Goal: Contribute content

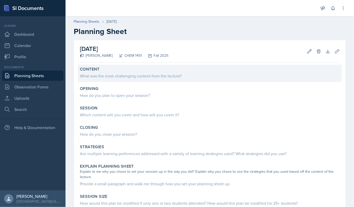
click at [127, 77] on div "What was the most challenging content from the lecture?" at bounding box center [210, 76] width 260 height 6
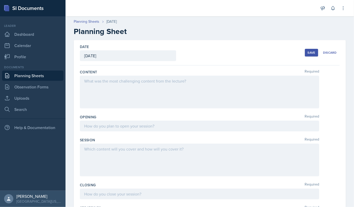
click at [121, 87] on div at bounding box center [200, 92] width 240 height 33
click at [255, 96] on div "How to form a molecule based on its charges, identifying the number of protons …" at bounding box center [200, 92] width 240 height 33
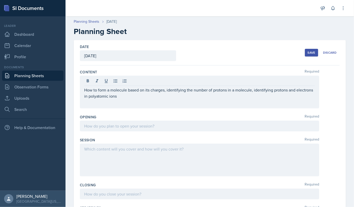
click at [157, 100] on div "How to form a molecule based on its charges, identifying the number of protons …" at bounding box center [200, 92] width 240 height 33
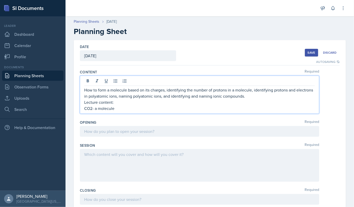
click at [83, 106] on div "How to form a molecule based on its charges, identifying the number of protons …" at bounding box center [200, 95] width 240 height 38
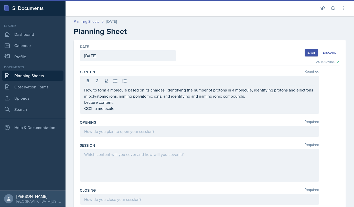
click at [81, 110] on div "How to form a molecule based on its charges, identifying the number of protons …" at bounding box center [200, 95] width 240 height 38
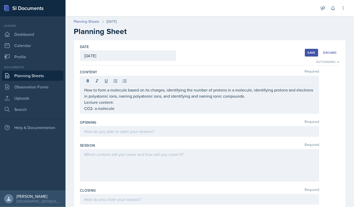
click at [81, 110] on div "How to form a molecule based on its charges, identifying the number of protons …" at bounding box center [200, 95] width 240 height 38
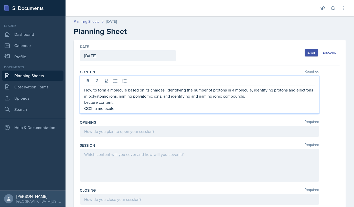
click at [84, 108] on p "CO2- a molecule" at bounding box center [199, 109] width 231 height 6
drag, startPoint x: 99, startPoint y: 108, endPoint x: 83, endPoint y: 109, distance: 15.9
click at [83, 109] on div "How to form a molecule based on its charges, identifying the number of protons …" at bounding box center [200, 95] width 240 height 38
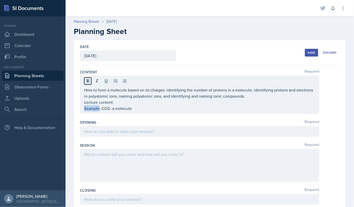
click at [86, 83] on icon at bounding box center [87, 81] width 5 height 5
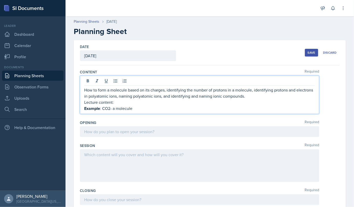
click at [133, 107] on p "Example : CO2- a molecule" at bounding box center [199, 109] width 231 height 6
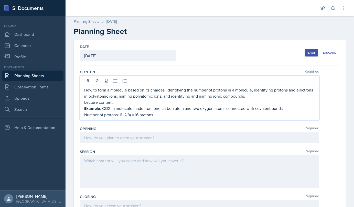
click at [140, 117] on p "Number of protons: 6+2(8) = 16 protons" at bounding box center [199, 115] width 231 height 6
click at [157, 117] on p "Number of protons: 6+2(8) = 22 protons" at bounding box center [199, 115] width 231 height 6
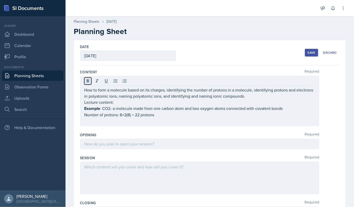
click at [90, 80] on button at bounding box center [87, 81] width 7 height 7
click at [87, 81] on icon at bounding box center [88, 80] width 2 height 3
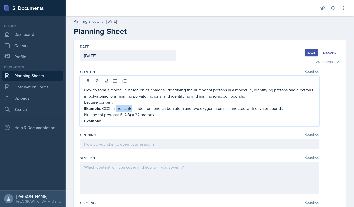
drag, startPoint x: 132, startPoint y: 109, endPoint x: 117, endPoint y: 110, distance: 15.7
click at [117, 110] on p "Example : CO2- a molecule made from one carbon atom and two oxygen atoms connec…" at bounding box center [199, 109] width 231 height 6
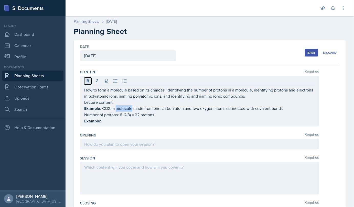
click at [89, 81] on icon at bounding box center [87, 81] width 5 height 5
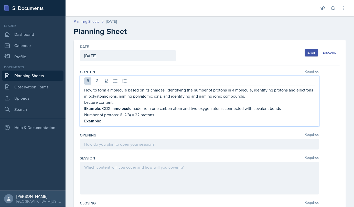
click at [106, 121] on p "Example:" at bounding box center [199, 121] width 231 height 6
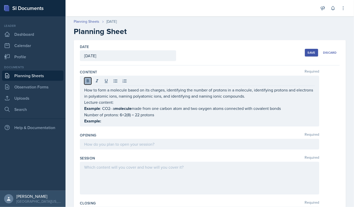
click at [87, 82] on icon at bounding box center [88, 80] width 2 height 3
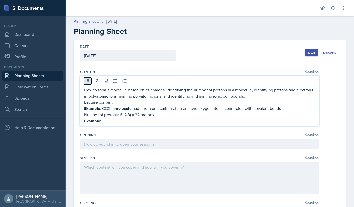
click at [88, 82] on icon at bounding box center [88, 80] width 2 height 3
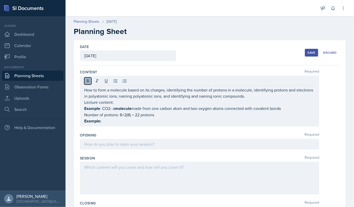
click at [87, 79] on icon at bounding box center [87, 81] width 5 height 5
click at [87, 81] on icon at bounding box center [88, 80] width 2 height 3
click at [86, 81] on icon at bounding box center [87, 81] width 5 height 5
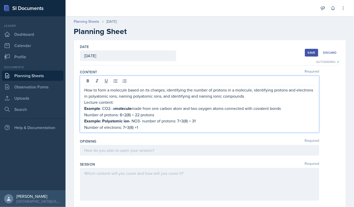
click at [141, 129] on p "Number of electrons: 7+3(8) +1" at bounding box center [199, 127] width 231 height 6
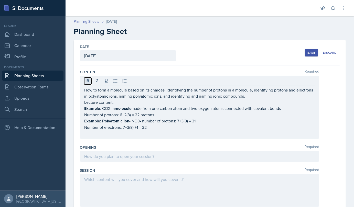
click at [88, 82] on icon at bounding box center [87, 81] width 5 height 5
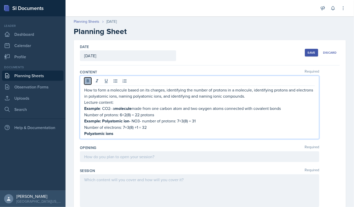
click at [86, 82] on icon at bounding box center [87, 81] width 5 height 5
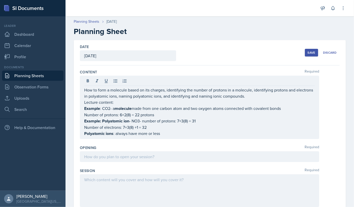
click at [163, 137] on div "How to form a molecule based on its charges, identifying the number of protons …" at bounding box center [200, 108] width 240 height 64
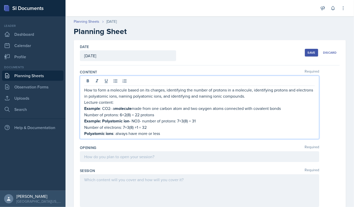
click at [164, 133] on p "Polyatomic ions : always have more or less" at bounding box center [199, 134] width 231 height 6
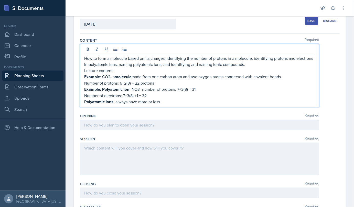
scroll to position [31, 0]
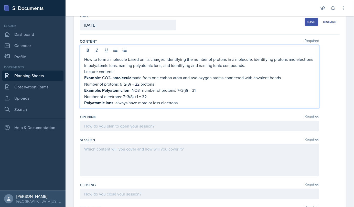
click at [193, 99] on p "Number of electrons: 7+3(8) +1 = 32" at bounding box center [199, 97] width 231 height 6
click at [187, 102] on p "Polyatomic ions : always have more or less electrons" at bounding box center [199, 103] width 231 height 6
click at [204, 102] on p "Polyatomic ions : always have more or less electrons than protons." at bounding box center [199, 103] width 231 height 6
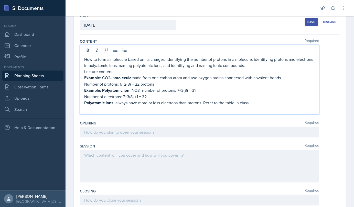
click at [89, 108] on p at bounding box center [199, 109] width 231 height 6
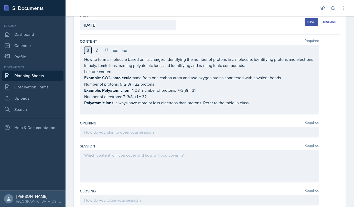
click at [88, 49] on icon at bounding box center [88, 50] width 2 height 3
click at [88, 50] on icon at bounding box center [88, 50] width 2 height 3
click at [89, 50] on icon at bounding box center [87, 50] width 5 height 5
click at [88, 49] on icon at bounding box center [87, 50] width 5 height 5
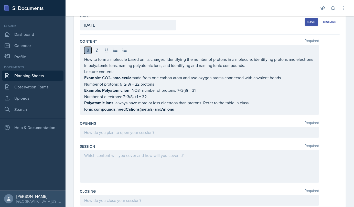
click at [85, 50] on icon at bounding box center [87, 50] width 5 height 5
click at [114, 127] on div at bounding box center [200, 132] width 240 height 11
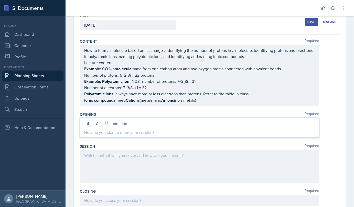
scroll to position [39, 0]
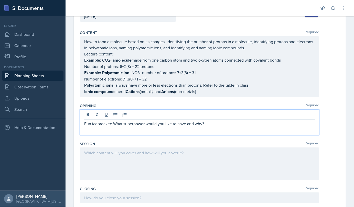
click at [204, 123] on p "Fun icebreaker: What superpower would you like to have and why?" at bounding box center [199, 124] width 231 height 6
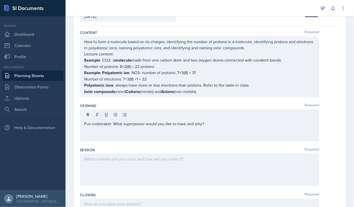
click at [86, 139] on div "Fun icebreaker: What superpower would you like to have and why?" at bounding box center [200, 126] width 240 height 32
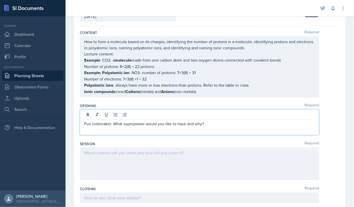
click at [85, 128] on p at bounding box center [199, 130] width 231 height 6
click at [137, 131] on p "Distribute the periodic table." at bounding box center [199, 130] width 231 height 6
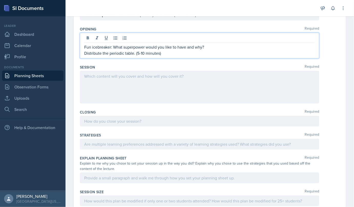
scroll to position [117, 0]
click at [127, 91] on div at bounding box center [200, 86] width 240 height 33
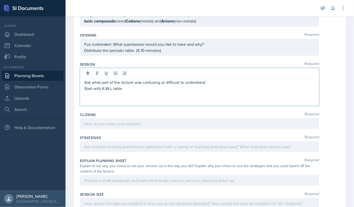
scroll to position [110, 0]
click at [87, 92] on p at bounding box center [199, 94] width 231 height 6
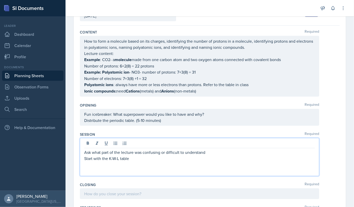
scroll to position [41, 0]
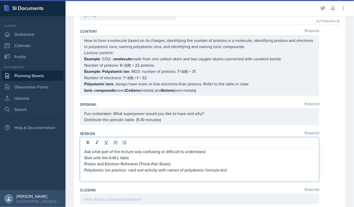
click at [204, 168] on p "Polyatomic ion practice- card sort activity with names of polyatomic formula and" at bounding box center [199, 170] width 231 height 6
click at [227, 174] on p at bounding box center [199, 176] width 231 height 6
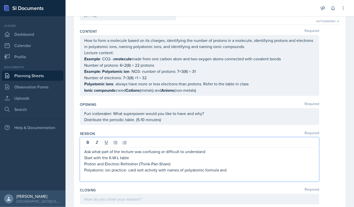
click at [228, 172] on p "Polyatomic ion practice- card sort activity with names of polyatomic formula and" at bounding box center [199, 170] width 231 height 6
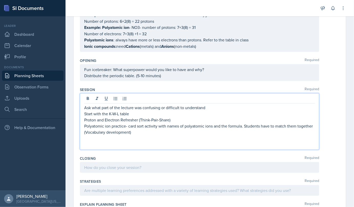
scroll to position [86, 0]
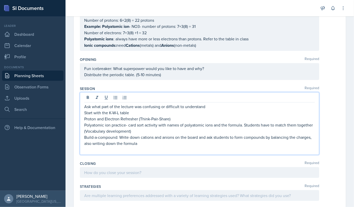
click at [157, 139] on p "Build-a-compound: Write down cations and anions on the board and ask students t…" at bounding box center [199, 140] width 231 height 12
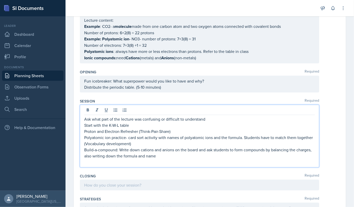
scroll to position [74, 0]
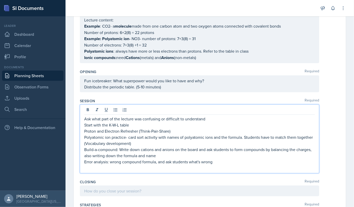
click at [214, 162] on p "Error analysis: wrong compound formula, and ask students what's wrong" at bounding box center [199, 162] width 231 height 6
click at [213, 161] on p "Error analysis: wrong compound formula and ask students what's wrong." at bounding box center [199, 162] width 231 height 6
click at [87, 169] on p at bounding box center [199, 168] width 231 height 6
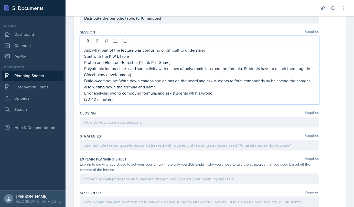
scroll to position [147, 0]
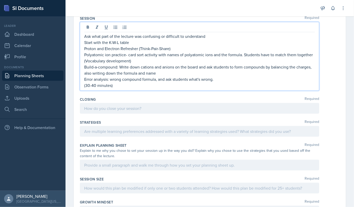
click at [106, 112] on p at bounding box center [199, 109] width 231 height 6
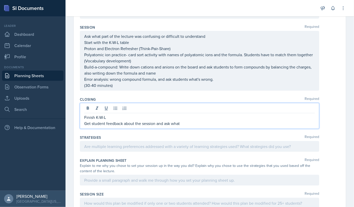
click at [183, 125] on p "Get student feedback about the session and ask what" at bounding box center [199, 124] width 231 height 6
click at [240, 122] on p "Get student feedback about the session and ask what they'd like to see in the n…" at bounding box center [199, 124] width 231 height 6
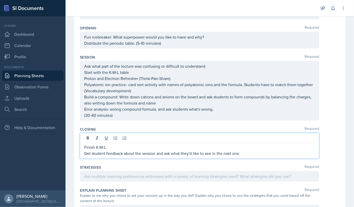
scroll to position [117, 0]
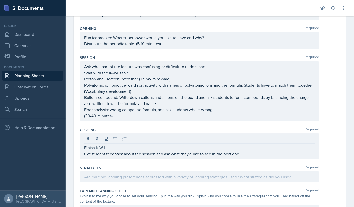
click at [85, 64] on div "Ask what part of the lecture was confusing or difficult to understand Start wit…" at bounding box center [200, 91] width 240 height 60
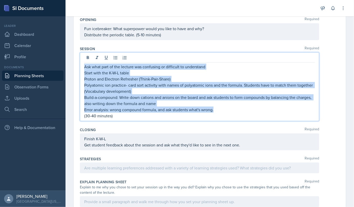
drag, startPoint x: 85, startPoint y: 64, endPoint x: 216, endPoint y: 108, distance: 139.2
click at [216, 108] on div "Ask what part of the lecture was confusing or difficult to understand Start wit…" at bounding box center [199, 91] width 231 height 55
copy div "Ask what part of the lecture was confusing or difficult to understand Start wit…"
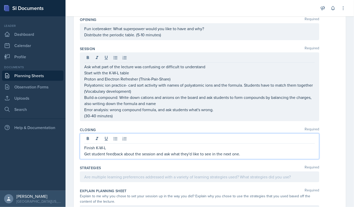
click at [147, 136] on div "Finish K-W-L Get student feedback about the session and ask what they'd like to…" at bounding box center [200, 147] width 240 height 26
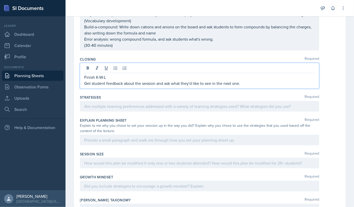
click at [128, 110] on p at bounding box center [199, 106] width 231 height 6
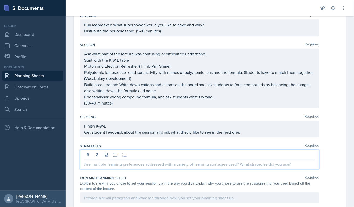
scroll to position [133, 0]
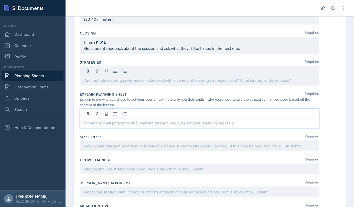
click at [132, 122] on p at bounding box center [199, 123] width 231 height 6
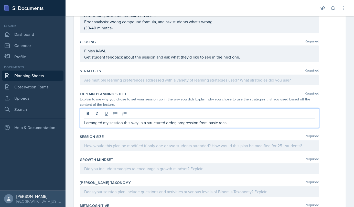
click at [235, 120] on p "I arranged my session this way in a structured order, progression from basic re…" at bounding box center [199, 123] width 231 height 6
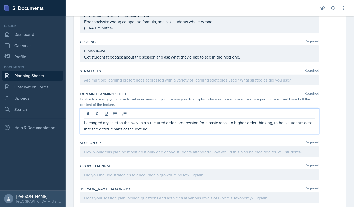
click at [162, 130] on p "I arranged my session this way in a structured order, progression from basic re…" at bounding box center [199, 126] width 231 height 12
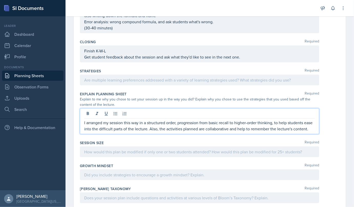
click at [105, 132] on p "I arranged my session this way in a structured order, progression from basic re…" at bounding box center [199, 126] width 231 height 12
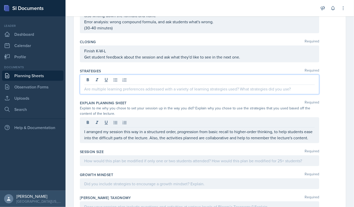
scroll to position [214, 0]
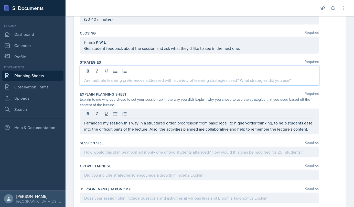
click at [109, 80] on p at bounding box center [199, 80] width 231 height 6
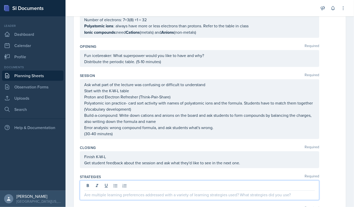
scroll to position [105, 0]
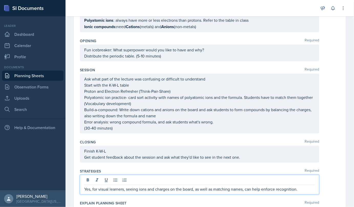
click at [302, 187] on p "Yes, for visual learners, seeing ions and charges on the board, as well as matc…" at bounding box center [199, 189] width 231 height 6
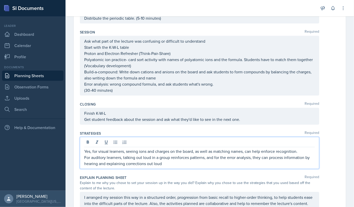
scroll to position [143, 0]
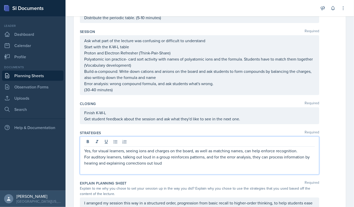
drag, startPoint x: 84, startPoint y: 168, endPoint x: 183, endPoint y: 167, distance: 99.1
click at [183, 167] on p at bounding box center [199, 170] width 231 height 6
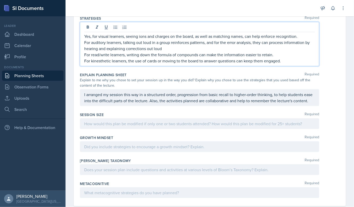
scroll to position [259, 0]
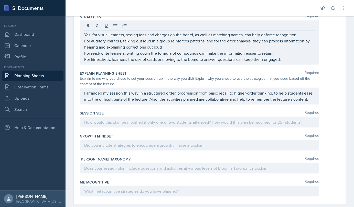
click at [162, 128] on div at bounding box center [200, 122] width 240 height 11
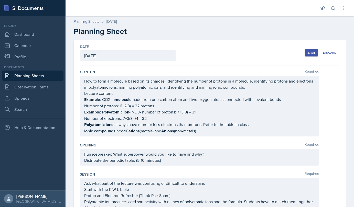
scroll to position [273, 0]
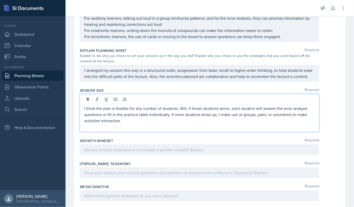
click at [168, 119] on p "I think the plan is flexible for any number of students. Still, if fewer studen…" at bounding box center [199, 115] width 231 height 18
click at [147, 119] on p "I think the plan is flexible for any number of students. Still, if fewer studen…" at bounding box center [199, 115] width 231 height 18
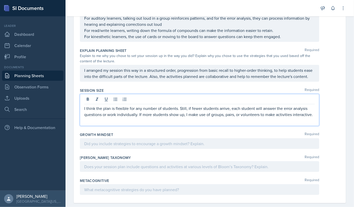
click at [130, 124] on p at bounding box center [199, 121] width 231 height 6
click at [120, 118] on p "I think the plan is flexible for any number of students. Still, if fewer studen…" at bounding box center [199, 112] width 231 height 12
click at [138, 118] on p "I think the plan is flexible for any number of students. Still, if fewer studen…" at bounding box center [199, 112] width 231 height 12
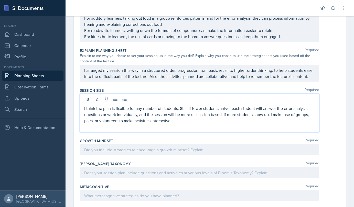
click at [177, 129] on p at bounding box center [199, 127] width 231 height 6
click at [226, 124] on p "I think the plan is flexible for any number of students. Still, if fewer studen…" at bounding box center [199, 115] width 231 height 18
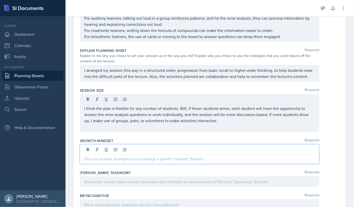
click at [153, 153] on div at bounding box center [200, 155] width 240 height 20
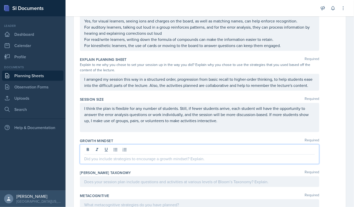
scroll to position [292, 0]
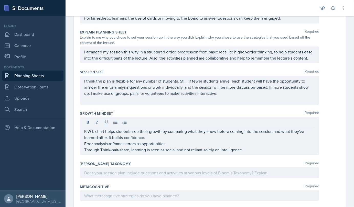
click at [250, 155] on div "K-W-L chart helps students see their growth by comparing what they knew before …" at bounding box center [200, 136] width 240 height 38
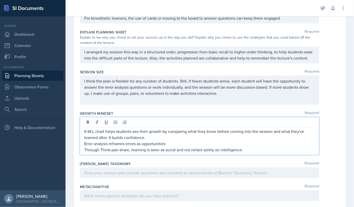
click at [247, 153] on p "Through Think-pair-share, learning is seen as social and not reliant solely on …" at bounding box center [199, 150] width 231 height 6
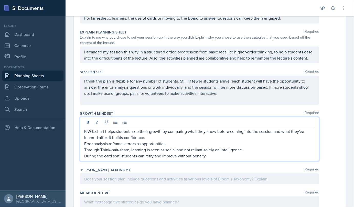
scroll to position [316, 0]
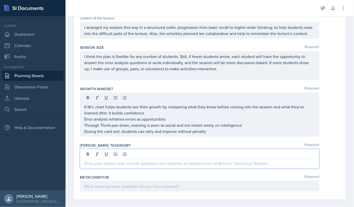
click at [195, 160] on div at bounding box center [200, 159] width 240 height 20
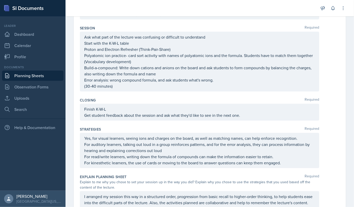
scroll to position [155, 0]
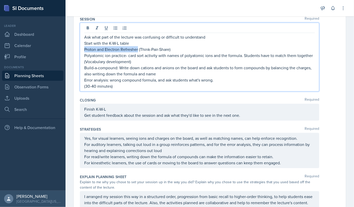
drag, startPoint x: 84, startPoint y: 49, endPoint x: 138, endPoint y: 50, distance: 53.8
click at [138, 50] on p "Proton and Electron Refresher (Think-Pair-Share)" at bounding box center [199, 49] width 231 height 6
copy p "Proton and Electron Refresher"
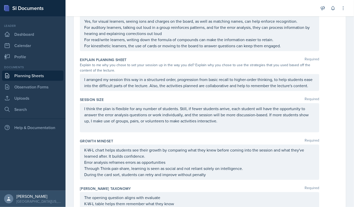
scroll to position [328, 0]
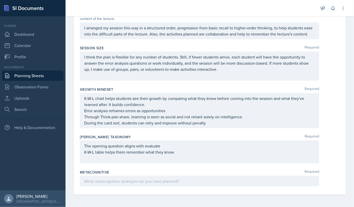
click at [80, 160] on div "The opening question aligns with evaluate K-W-L table helps them remember what …" at bounding box center [200, 152] width 240 height 23
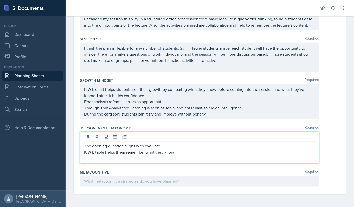
paste div
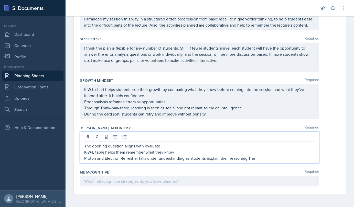
click at [259, 158] on p "Proton and Electron Refresher falls under understanding as students explain the…" at bounding box center [199, 158] width 231 height 6
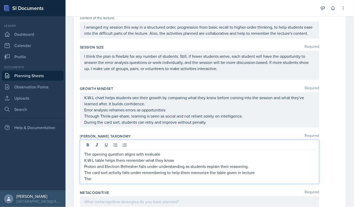
scroll to position [341, 0]
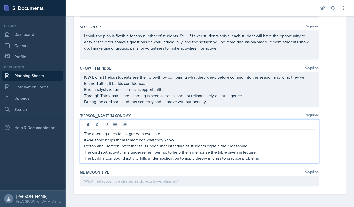
click at [179, 158] on p "The build-a-compound activity falls under application to apply theory in class …" at bounding box center [199, 158] width 231 height 6
click at [260, 159] on p "The build-a-compound activity falls under application, to apply theory in class…" at bounding box center [199, 158] width 231 height 6
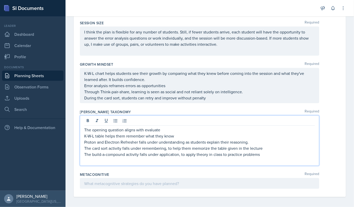
click at [87, 164] on p at bounding box center [199, 161] width 231 height 6
click at [189, 164] on p "Error analysis falls under evaluating to judge correctness" at bounding box center [199, 161] width 231 height 6
click at [146, 137] on p "K-W-L table helps them remember what they know" at bounding box center [199, 136] width 231 height 6
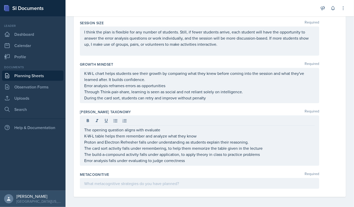
click at [166, 189] on div at bounding box center [200, 184] width 240 height 11
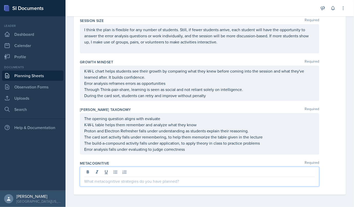
click at [88, 182] on p at bounding box center [199, 182] width 231 height 6
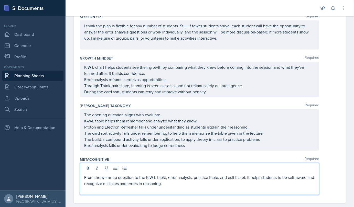
click at [193, 182] on p "From the warm-up question to the K-W-L table, error analysis, practice table, a…" at bounding box center [199, 181] width 231 height 12
click at [193, 181] on p "From the warm-up question to the K-W-L table, error analysis, practice table, a…" at bounding box center [199, 181] width 231 height 12
click at [236, 182] on p "From the warm-up question to the K-W-L table, think-pair-share activity, practi…" at bounding box center [199, 181] width 231 height 12
click at [259, 181] on p "From the warm-up question to the K-W-L table, think-pair-share activity, card s…" at bounding box center [199, 181] width 231 height 12
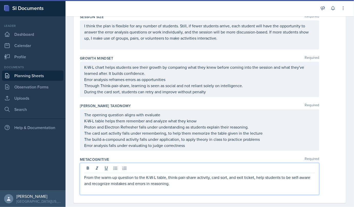
click at [173, 187] on p "From the warm-up question to the K-W-L table, think-pair-share activity, card s…" at bounding box center [199, 181] width 231 height 12
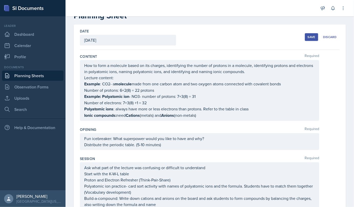
scroll to position [0, 0]
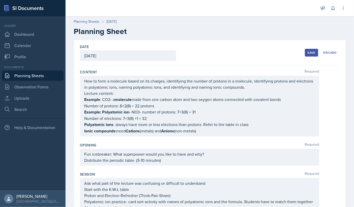
click at [309, 52] on div "Save" at bounding box center [312, 53] width 8 height 4
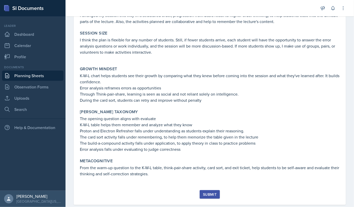
scroll to position [309, 0]
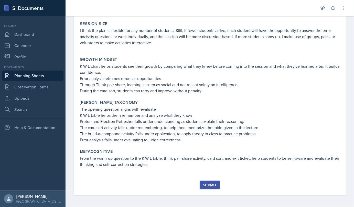
click at [211, 184] on div "Submit" at bounding box center [210, 185] width 14 height 4
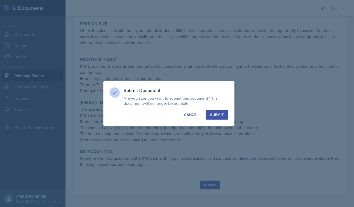
click at [224, 116] on div "Submit" at bounding box center [217, 114] width 14 height 5
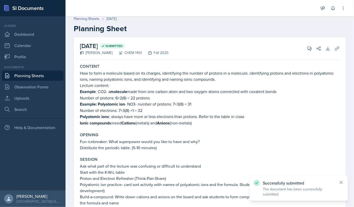
scroll to position [0, 0]
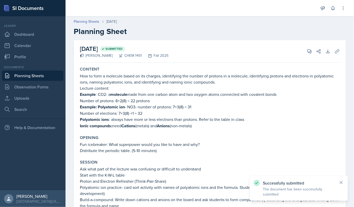
click at [46, 74] on link "Planning Sheets" at bounding box center [32, 76] width 61 height 10
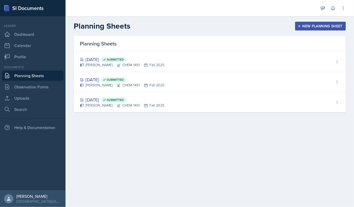
click at [217, 140] on main "Planning Sheets New Planning Sheet Planning Sheets Sep 17th, 2025 Submitted Eli…" at bounding box center [210, 111] width 289 height 191
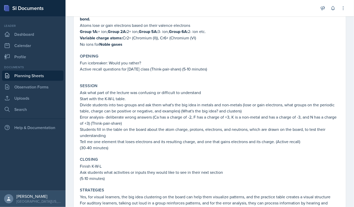
scroll to position [102, 0]
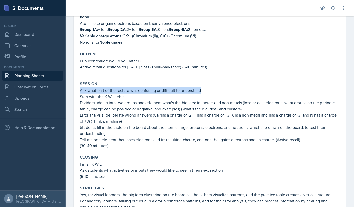
drag, startPoint x: 80, startPoint y: 90, endPoint x: 202, endPoint y: 89, distance: 122.4
click at [202, 89] on div "Session Ask what part of the lecture was confusing or difficult to understand S…" at bounding box center [210, 115] width 264 height 72
copy p "Ask what part of the lecture was confusing or difficult to understand"
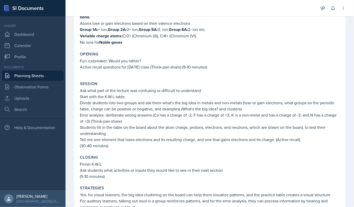
click at [189, 106] on p "Divide students into two groups and ask them what's the big idea in metals and …" at bounding box center [210, 106] width 260 height 12
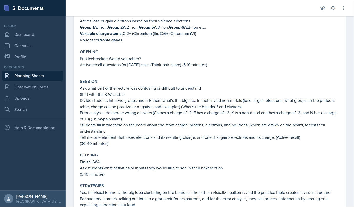
scroll to position [105, 0]
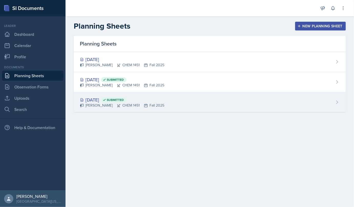
click at [130, 109] on div "Sep 8th, 2025 Submitted Elina Obodo CHEM 1451 Fall 2025" at bounding box center [210, 102] width 272 height 20
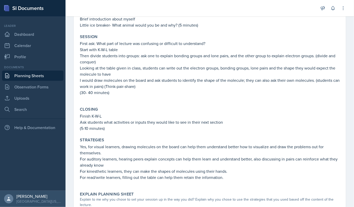
scroll to position [132, 0]
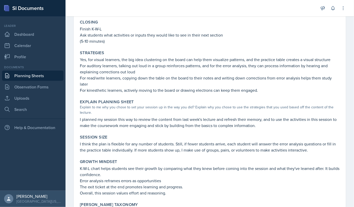
scroll to position [238, 0]
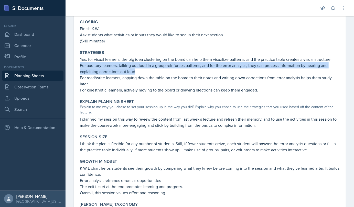
drag, startPoint x: 80, startPoint y: 65, endPoint x: 148, endPoint y: 73, distance: 68.9
click at [148, 73] on p "For auditory learners, talking out loud in a group reinforces patterns, and for…" at bounding box center [210, 69] width 260 height 12
copy p "For auditory learners, talking out loud in a group reinforces patterns, and for…"
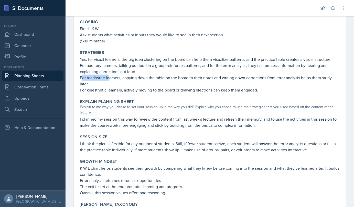
drag, startPoint x: 81, startPoint y: 76, endPoint x: 108, endPoint y: 77, distance: 27.2
click at [108, 77] on p "For read/write learners, copying down the table on the board to their notes and…" at bounding box center [210, 81] width 260 height 12
drag, startPoint x: 80, startPoint y: 76, endPoint x: 120, endPoint y: 75, distance: 40.0
click at [120, 75] on p "For read/write learners, copying down the table on the board to their notes and…" at bounding box center [210, 81] width 260 height 12
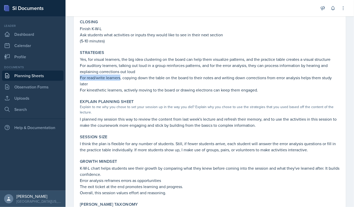
copy p "For read/write learners"
drag, startPoint x: 81, startPoint y: 90, endPoint x: 121, endPoint y: 91, distance: 40.7
click at [121, 91] on p "For kinesthetic learners, actively moving to the board or drawing electrons can…" at bounding box center [210, 90] width 260 height 6
copy p "For kinesthetic learners"
click at [109, 143] on p "I think the plan is flexible for any number of students. Still, if fewer studen…" at bounding box center [210, 147] width 260 height 12
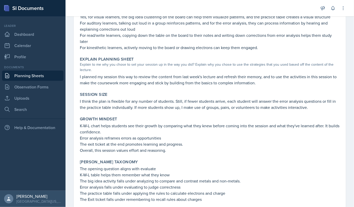
scroll to position [281, 0]
drag, startPoint x: 81, startPoint y: 98, endPoint x: 322, endPoint y: 108, distance: 240.7
click at [322, 108] on p "I think the plan is flexible for any number of students. Still, if fewer studen…" at bounding box center [210, 104] width 260 height 12
copy p "I think the plan is flexible for any number of students. Still, if fewer studen…"
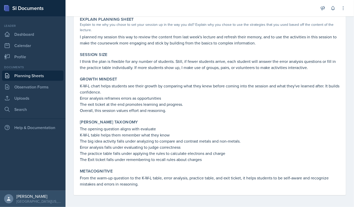
click at [79, 85] on div "Growth Mindset K-W-L chart helps students see their growth by comparing what th…" at bounding box center [210, 95] width 264 height 41
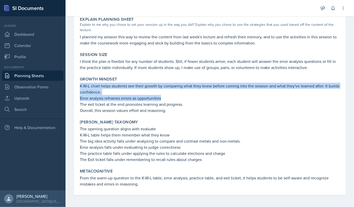
drag, startPoint x: 79, startPoint y: 85, endPoint x: 163, endPoint y: 99, distance: 84.4
click at [163, 99] on div "Growth Mindset K-W-L chart helps students see their growth by comparing what th…" at bounding box center [210, 95] width 264 height 41
copy div "K-W-L chart helps students see their growth by comparing what they knew before …"
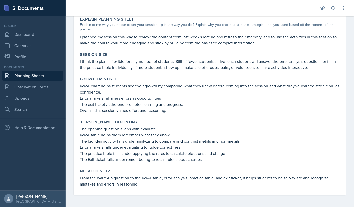
click at [147, 101] on p "The exit ticket at the end promotes learning and progress." at bounding box center [210, 104] width 260 height 6
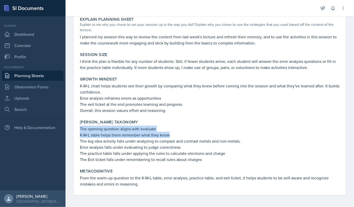
drag, startPoint x: 80, startPoint y: 127, endPoint x: 170, endPoint y: 133, distance: 90.3
click at [170, 133] on div "The opening question aligns with evaluate K-W-L table helps them remember what …" at bounding box center [210, 144] width 260 height 37
copy div "The opening question aligns with evaluate K-W-L table helps them remember what …"
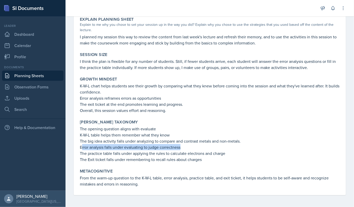
drag, startPoint x: 82, startPoint y: 147, endPoint x: 181, endPoint y: 148, distance: 99.4
click at [181, 148] on p "Error analysis falls under evaluating to judge correctness" at bounding box center [210, 147] width 260 height 6
drag, startPoint x: 181, startPoint y: 148, endPoint x: 175, endPoint y: 148, distance: 6.1
copy p "rror analysis falls under evaluating to judge correctness"
click at [139, 122] on div "[PERSON_NAME] Taxonomy" at bounding box center [210, 122] width 260 height 5
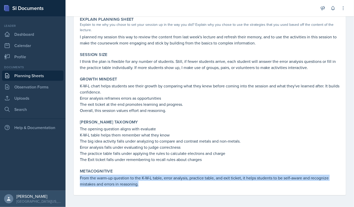
drag, startPoint x: 78, startPoint y: 178, endPoint x: 148, endPoint y: 191, distance: 71.3
copy p "From the warm-up question to the K-W-L table, error analysis, practice table, a…"
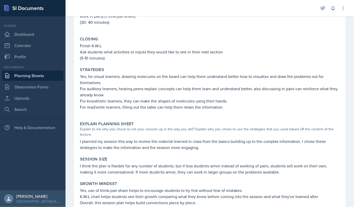
scroll to position [203, 0]
